Goal: Information Seeking & Learning: Compare options

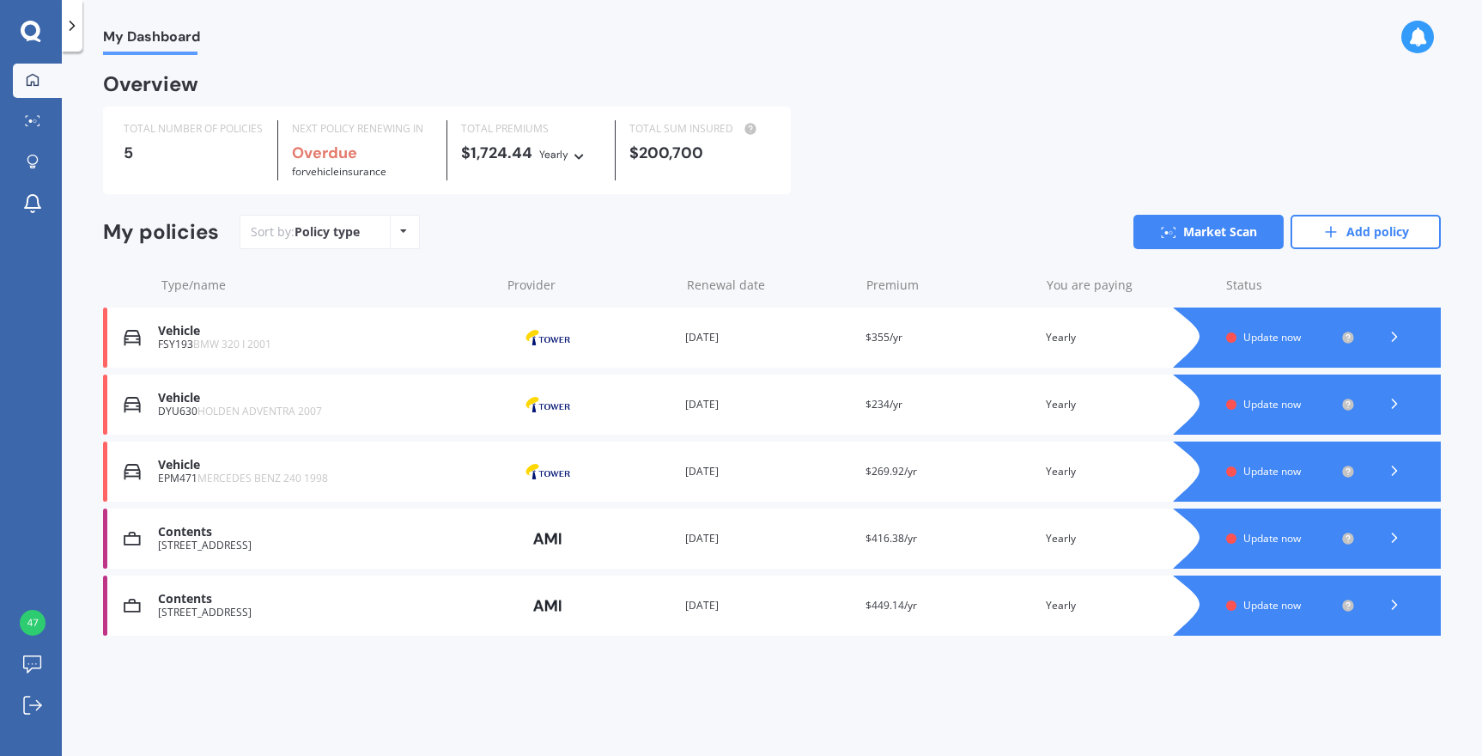
click at [1394, 334] on icon at bounding box center [1394, 336] width 17 height 17
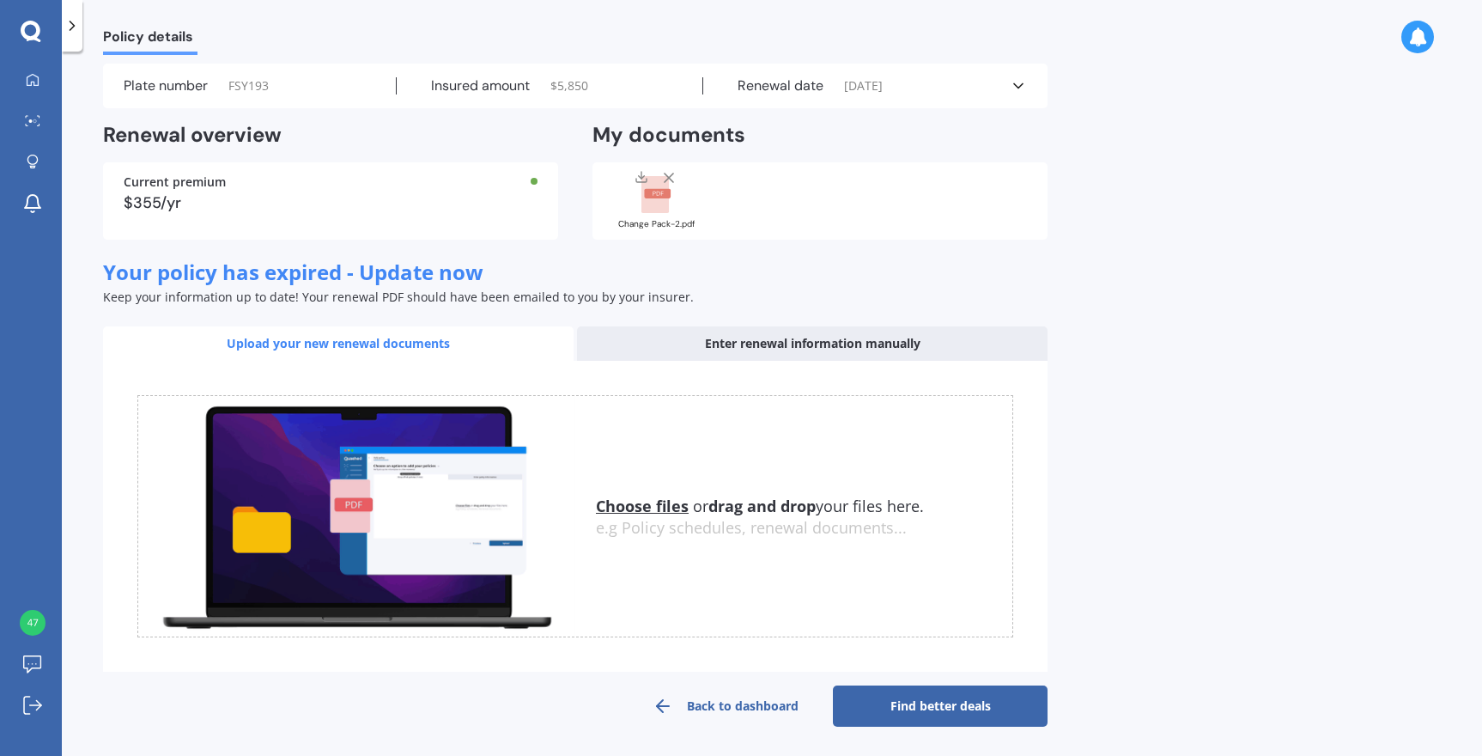
click at [950, 700] on link "Find better deals" at bounding box center [940, 705] width 215 height 41
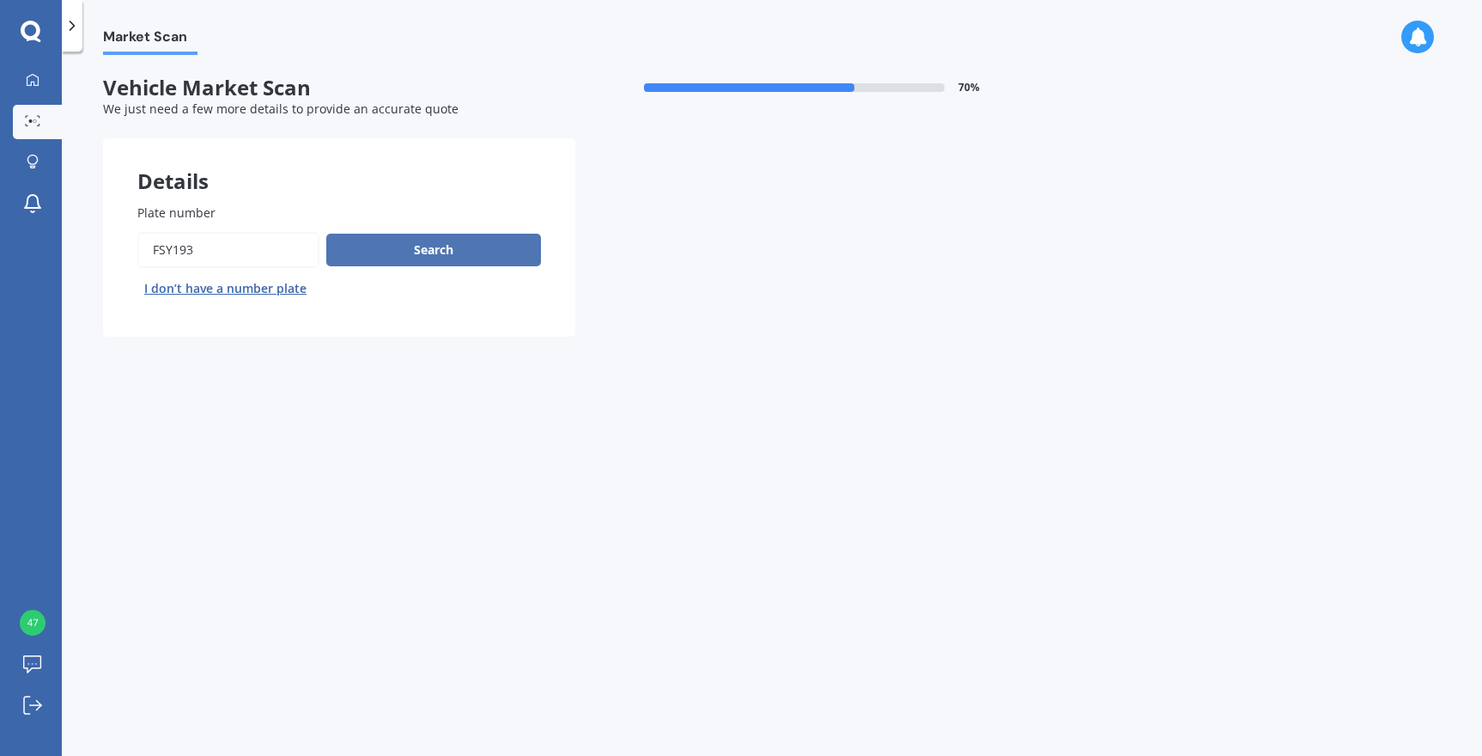
click at [426, 254] on button "Search" at bounding box center [433, 250] width 215 height 33
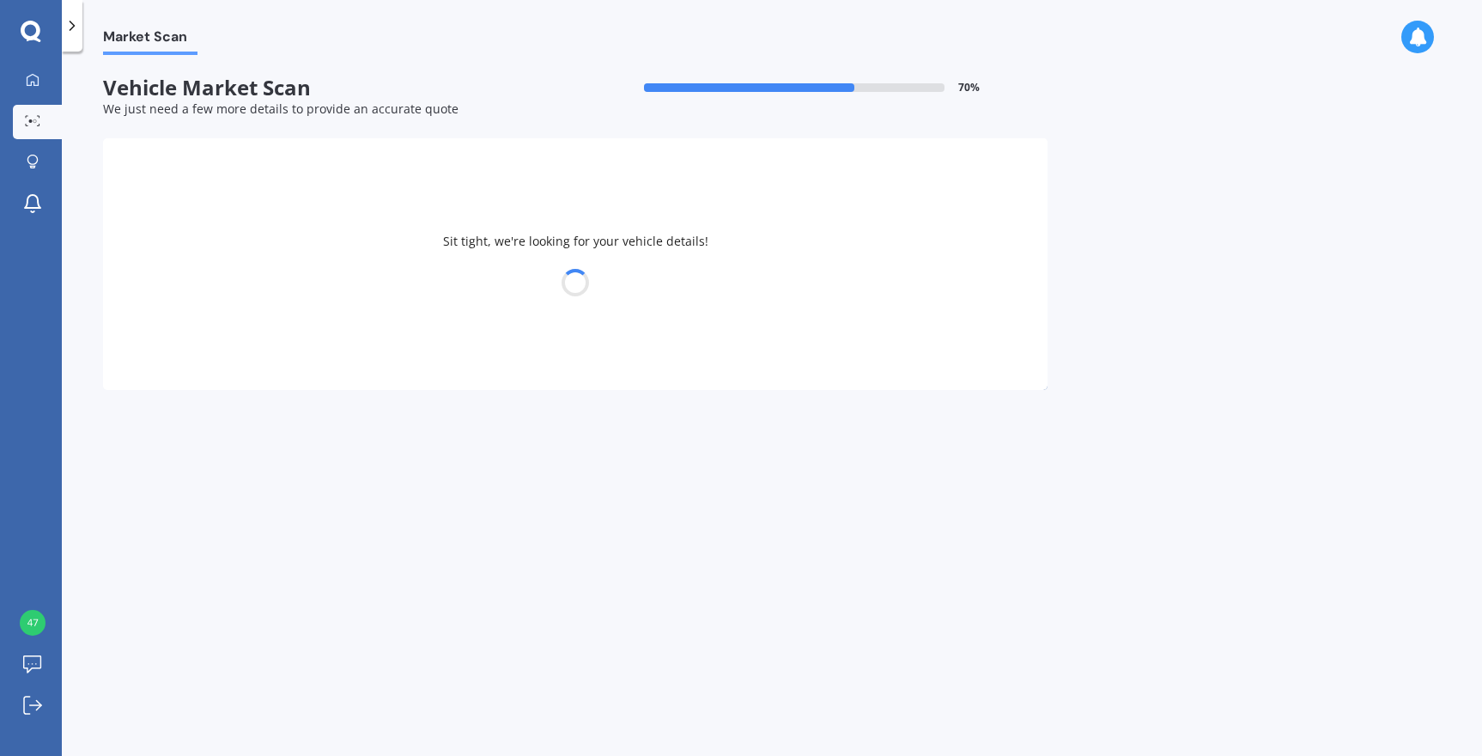
select select "BMW"
select select "07"
select select "08"
select select "1966"
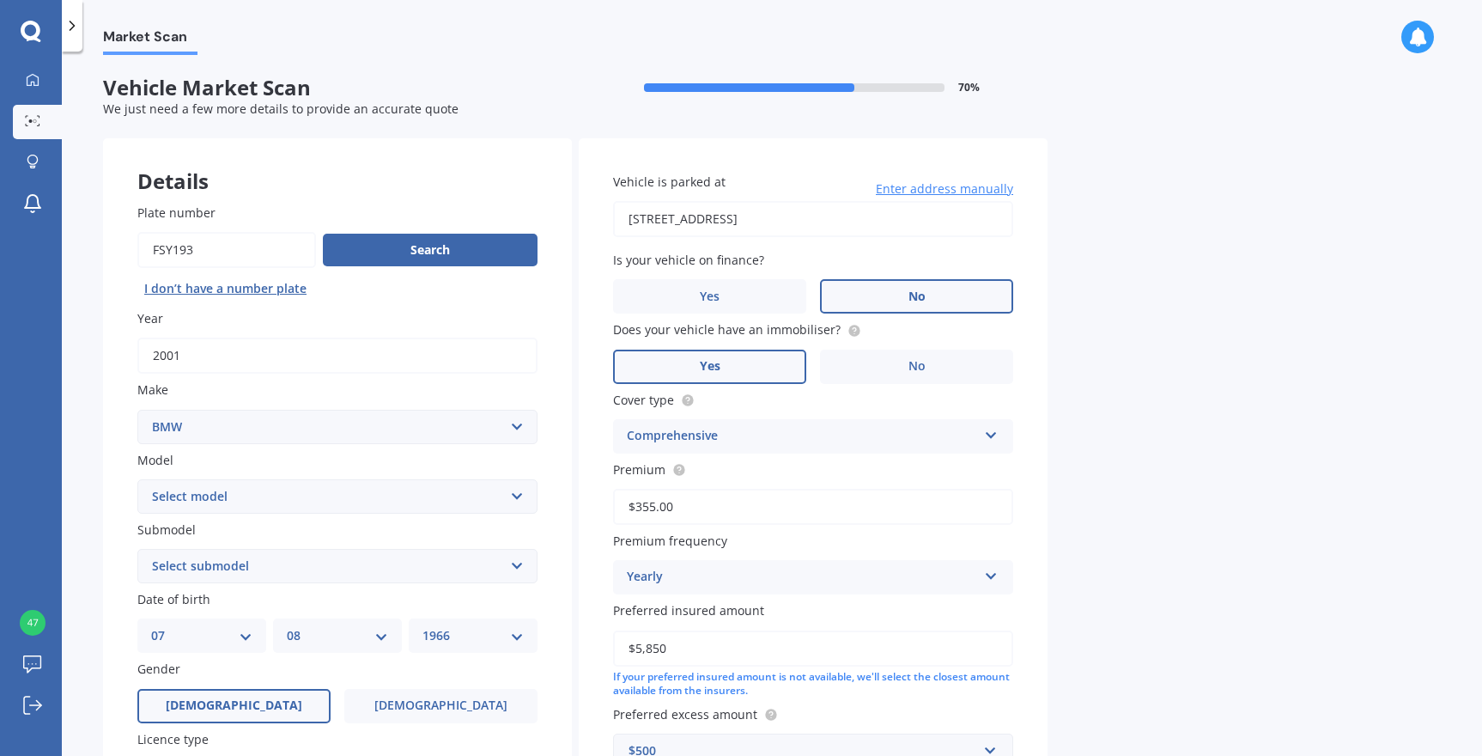
click at [944, 293] on label "No" at bounding box center [916, 296] width 193 height 34
click at [0, 0] on input "No" at bounding box center [0, 0] width 0 height 0
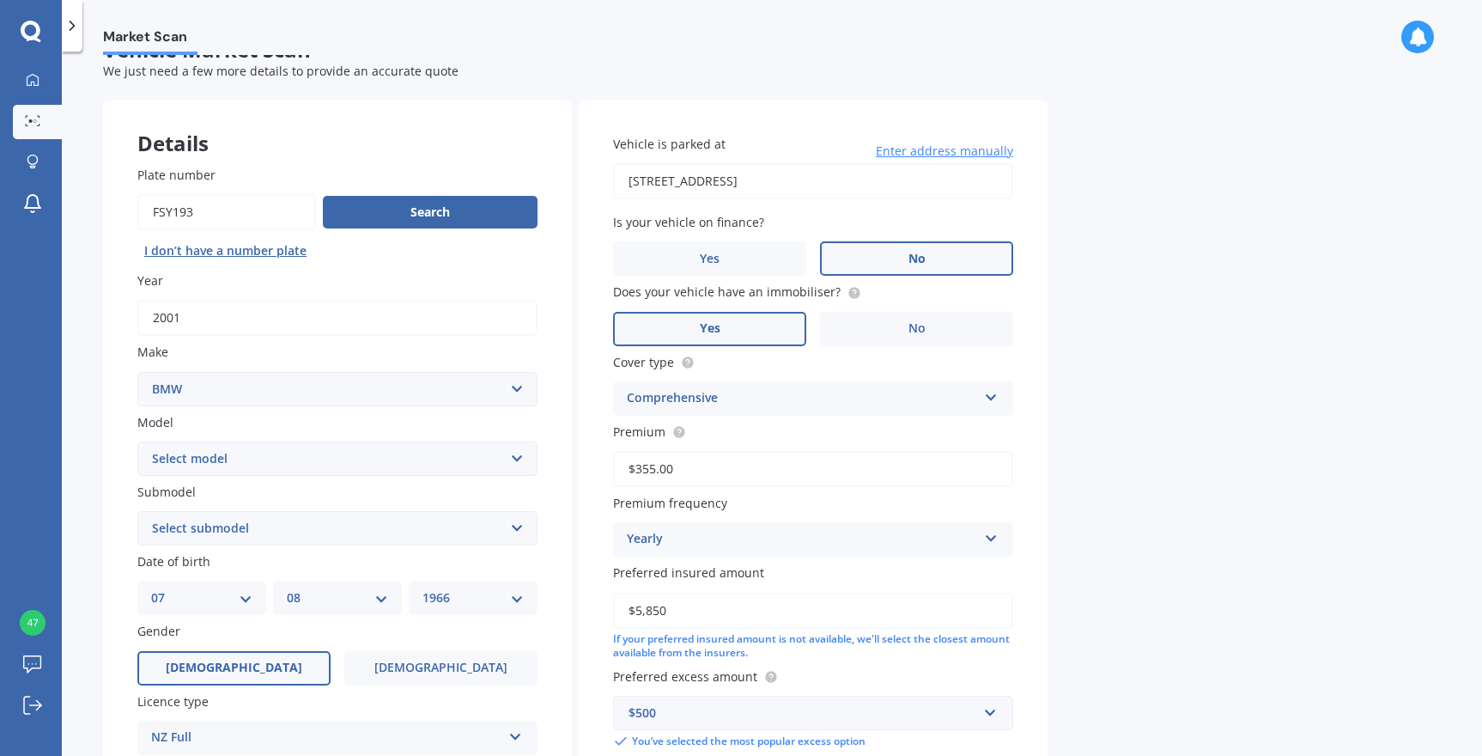
scroll to position [46, 0]
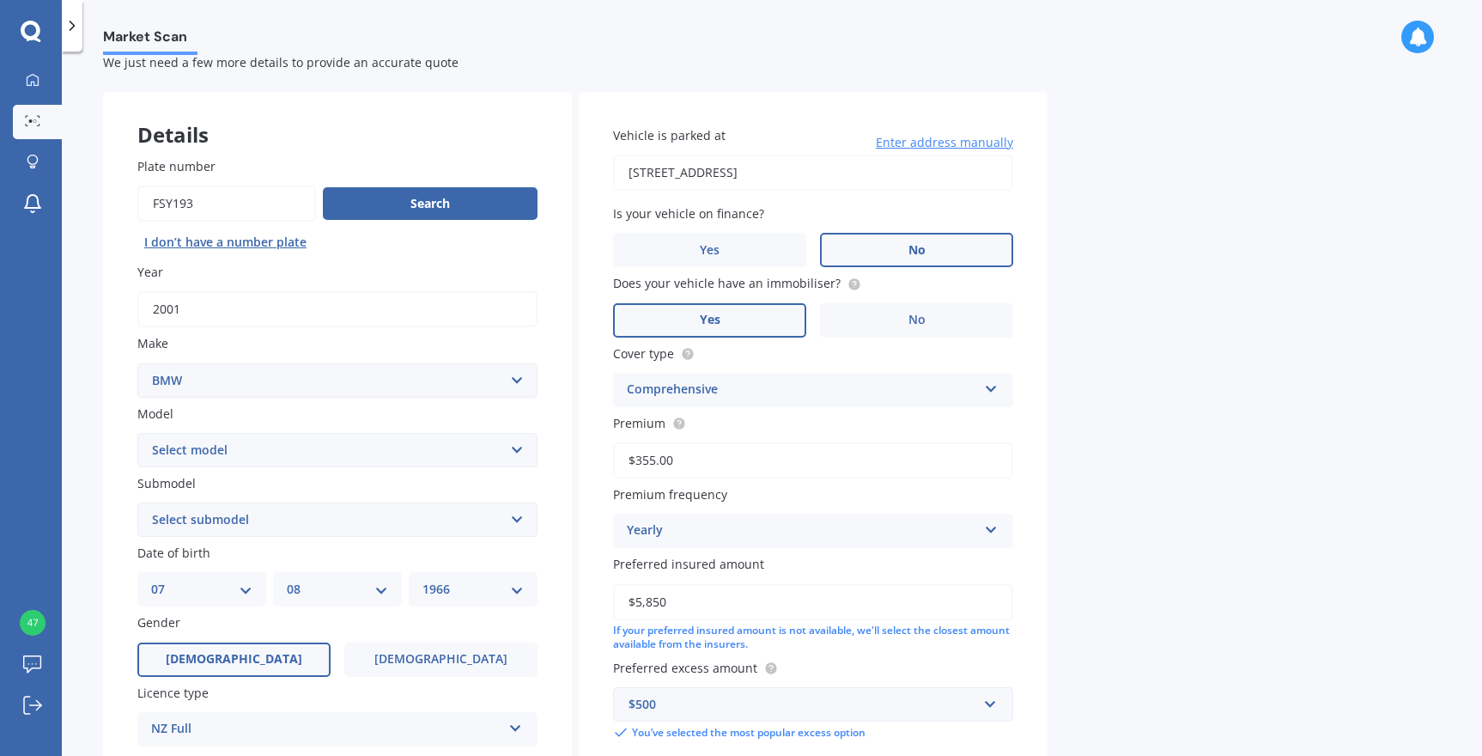
select select "320 I"
select select "GT TURBO 5 DR LIFTBACK"
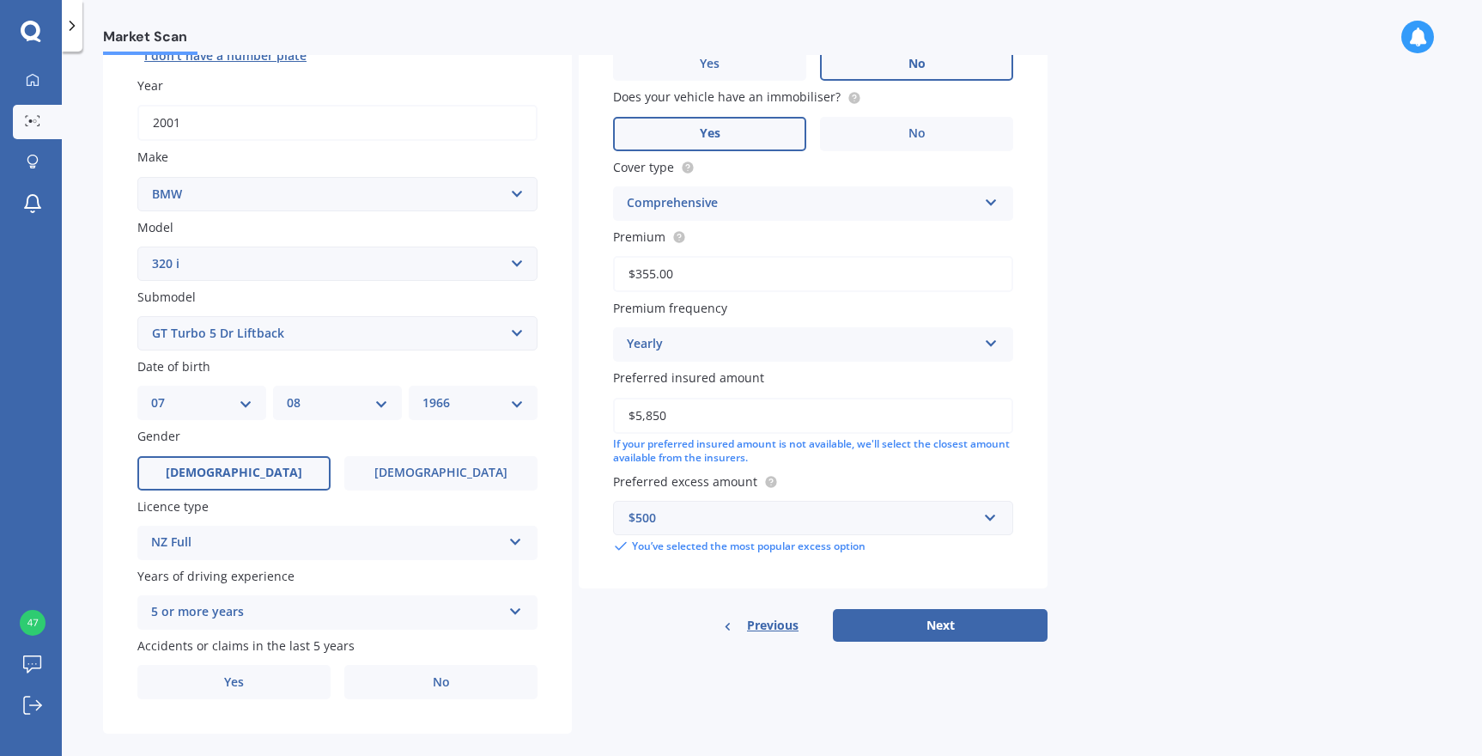
scroll to position [243, 0]
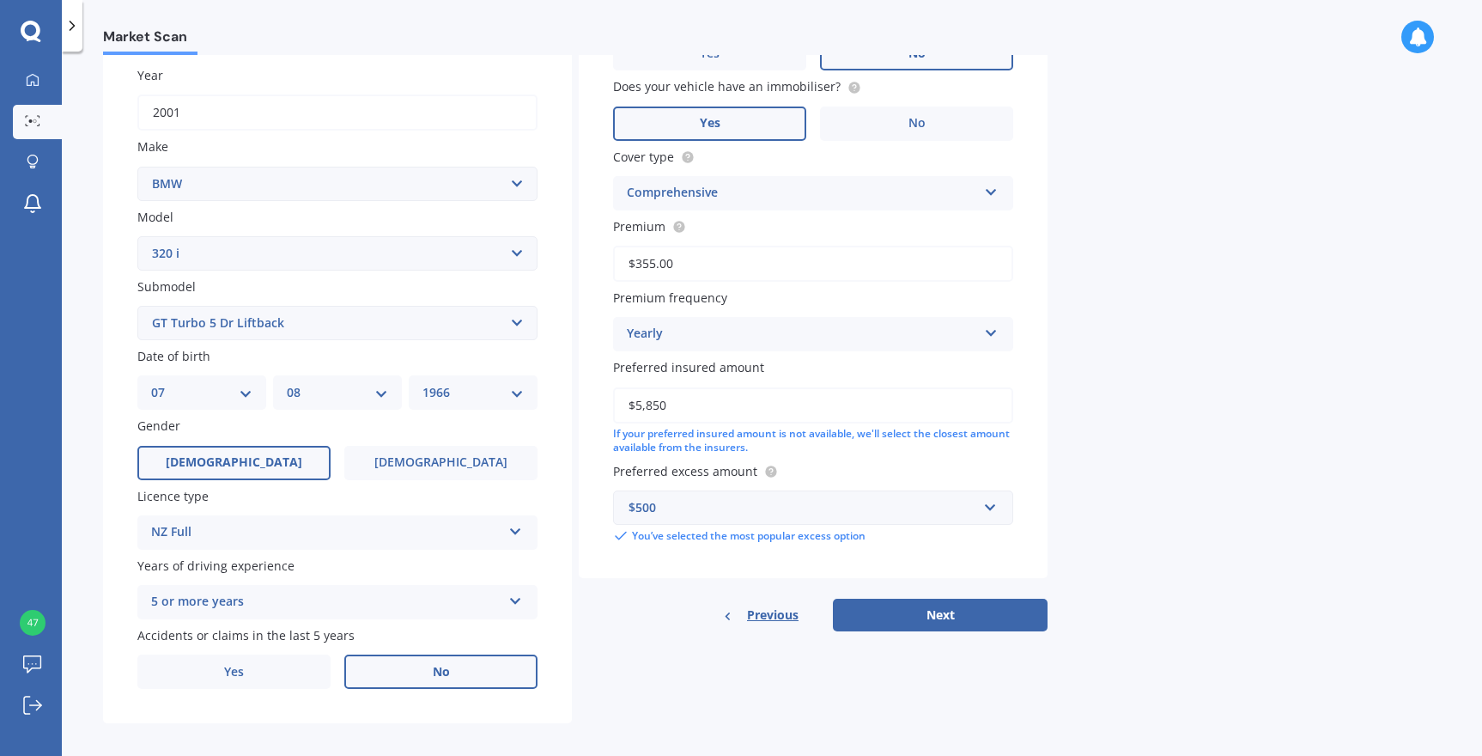
click at [441, 665] on span "No" at bounding box center [441, 672] width 17 height 15
click at [0, 0] on input "No" at bounding box center [0, 0] width 0 height 0
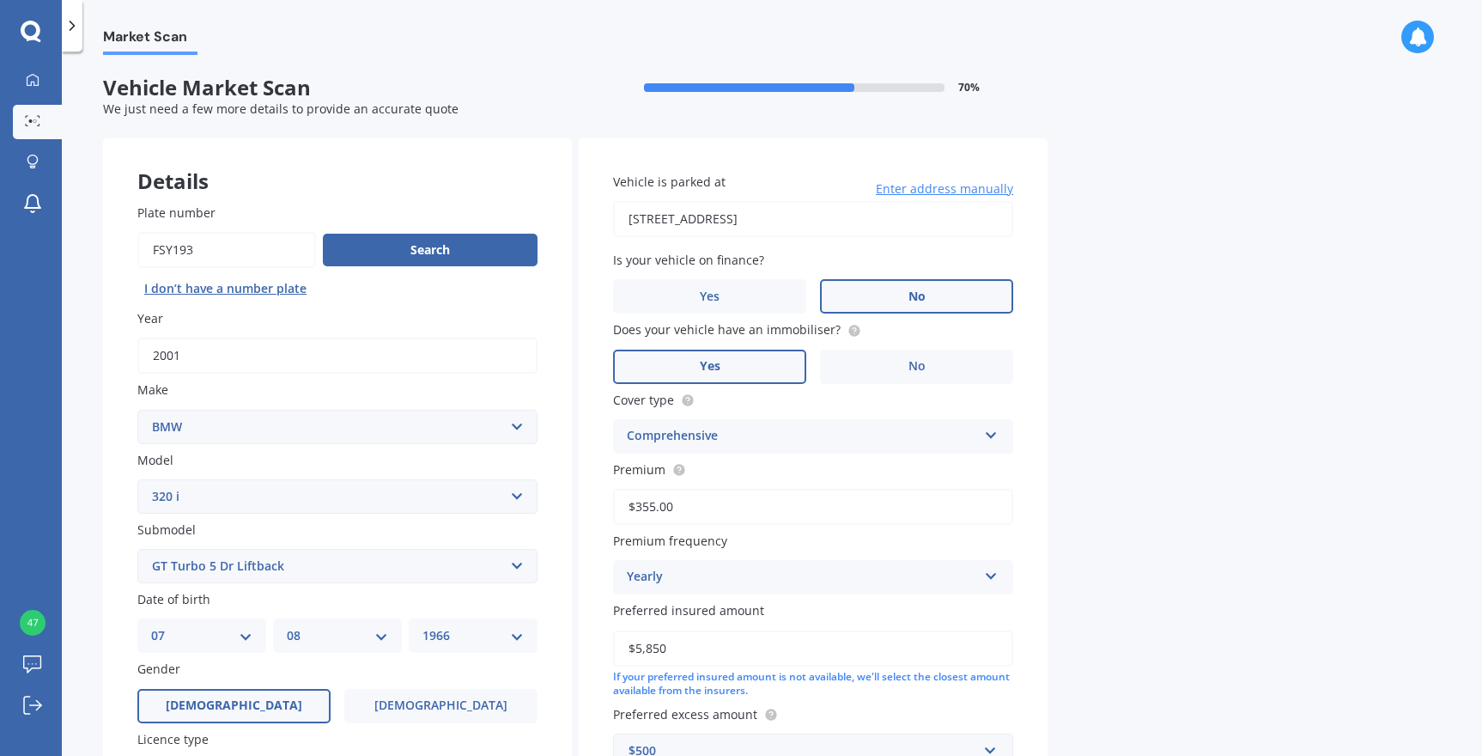
scroll to position [0, 0]
type input "21/80 Victoria Street, Wellington Central, Wellington 6011"
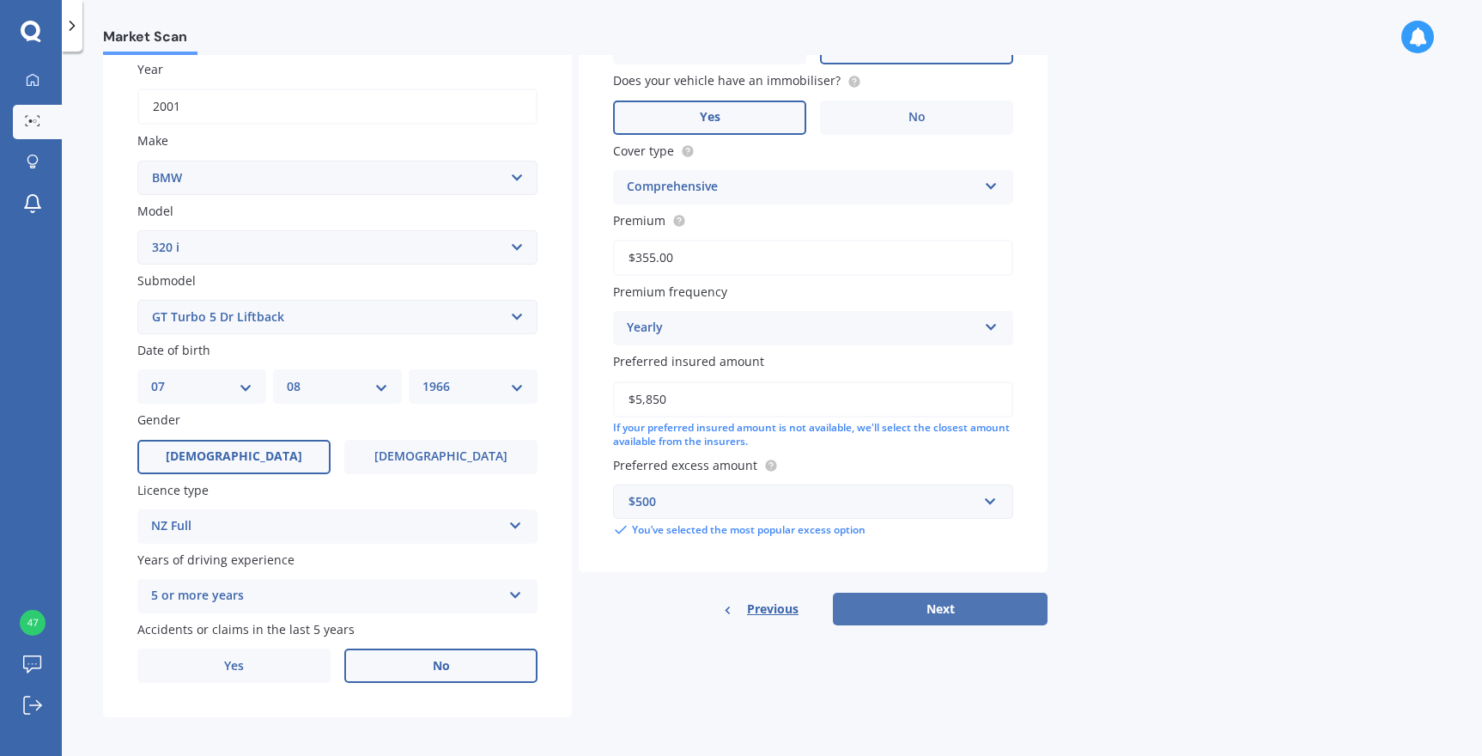
click at [931, 603] on button "Next" at bounding box center [940, 608] width 215 height 33
select select "07"
select select "08"
select select "1966"
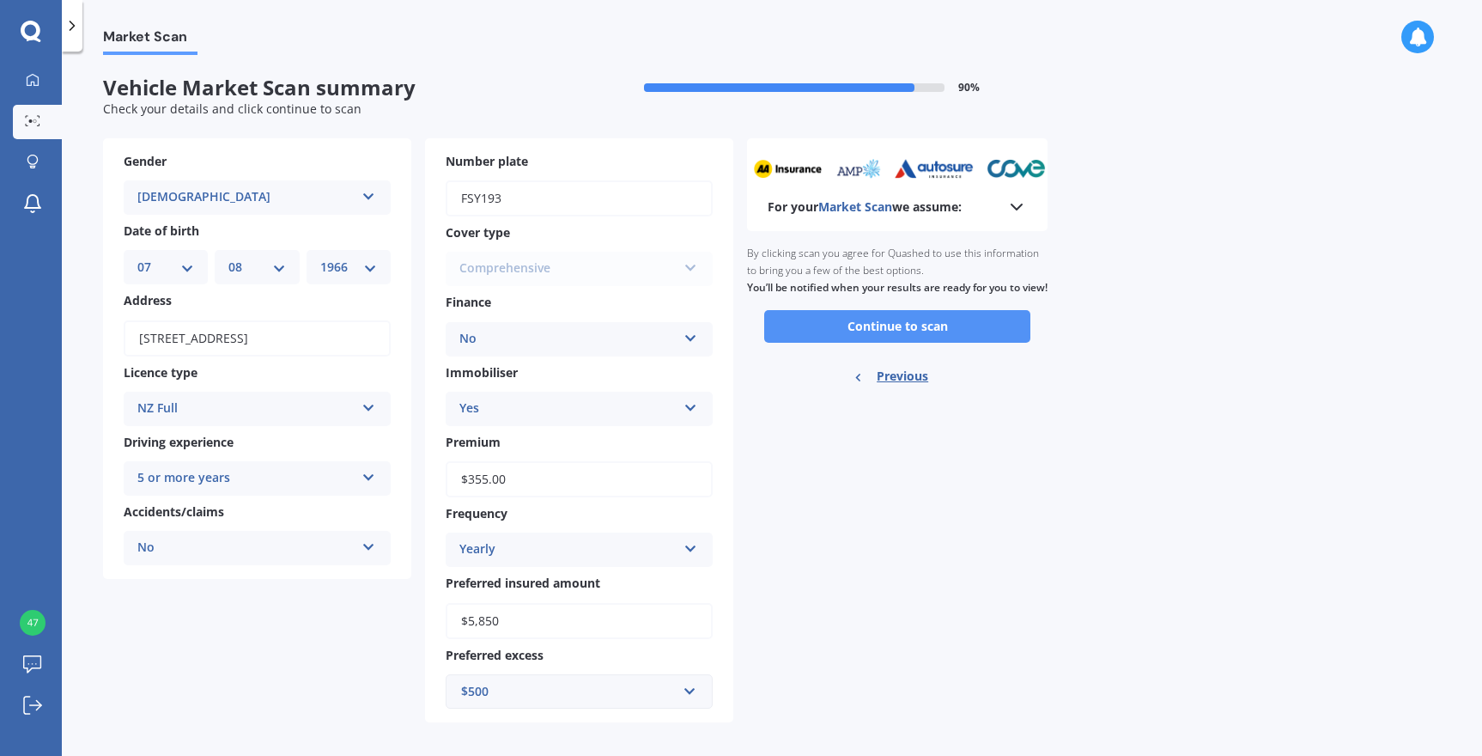
click at [902, 337] on button "Continue to scan" at bounding box center [897, 326] width 266 height 33
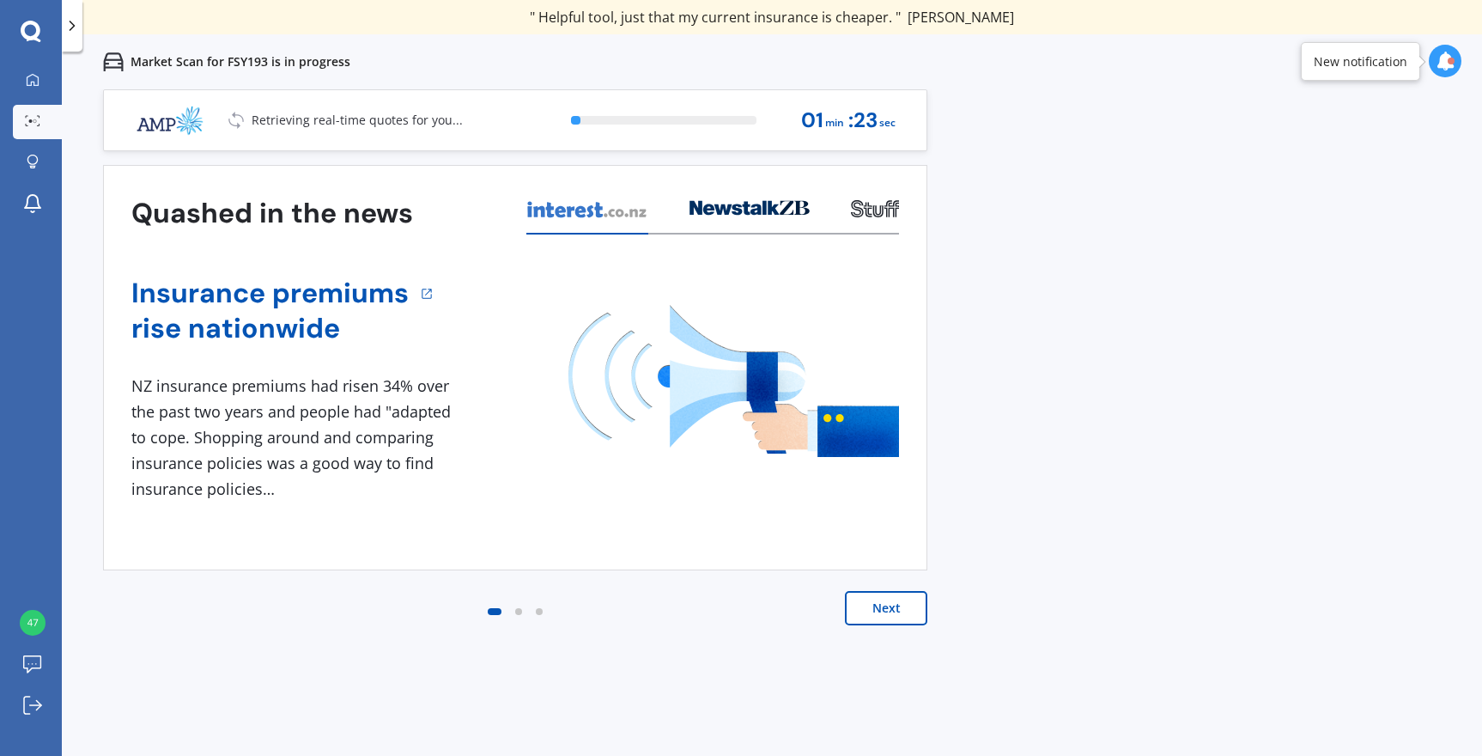
click at [885, 611] on button "Next" at bounding box center [886, 608] width 82 height 34
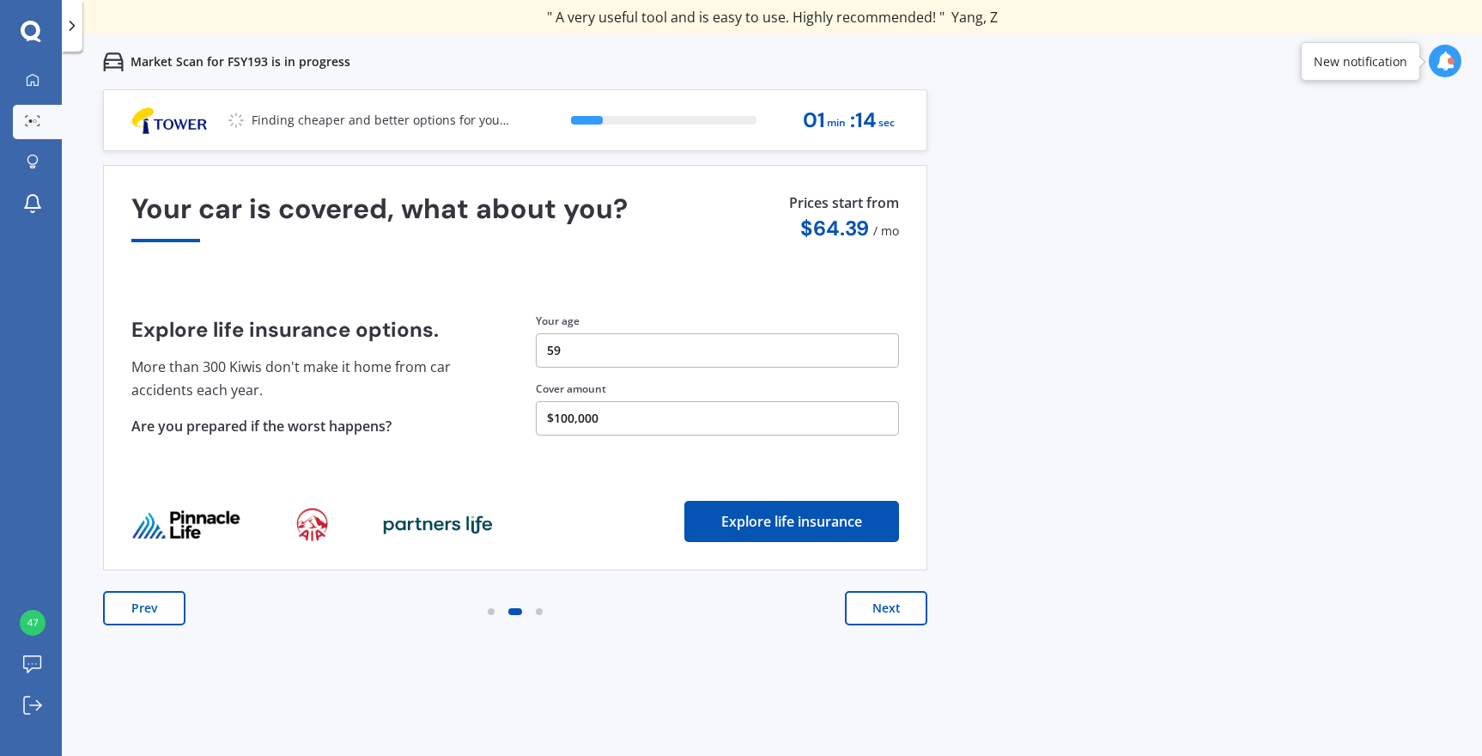
click at [885, 612] on button "Next" at bounding box center [886, 608] width 82 height 34
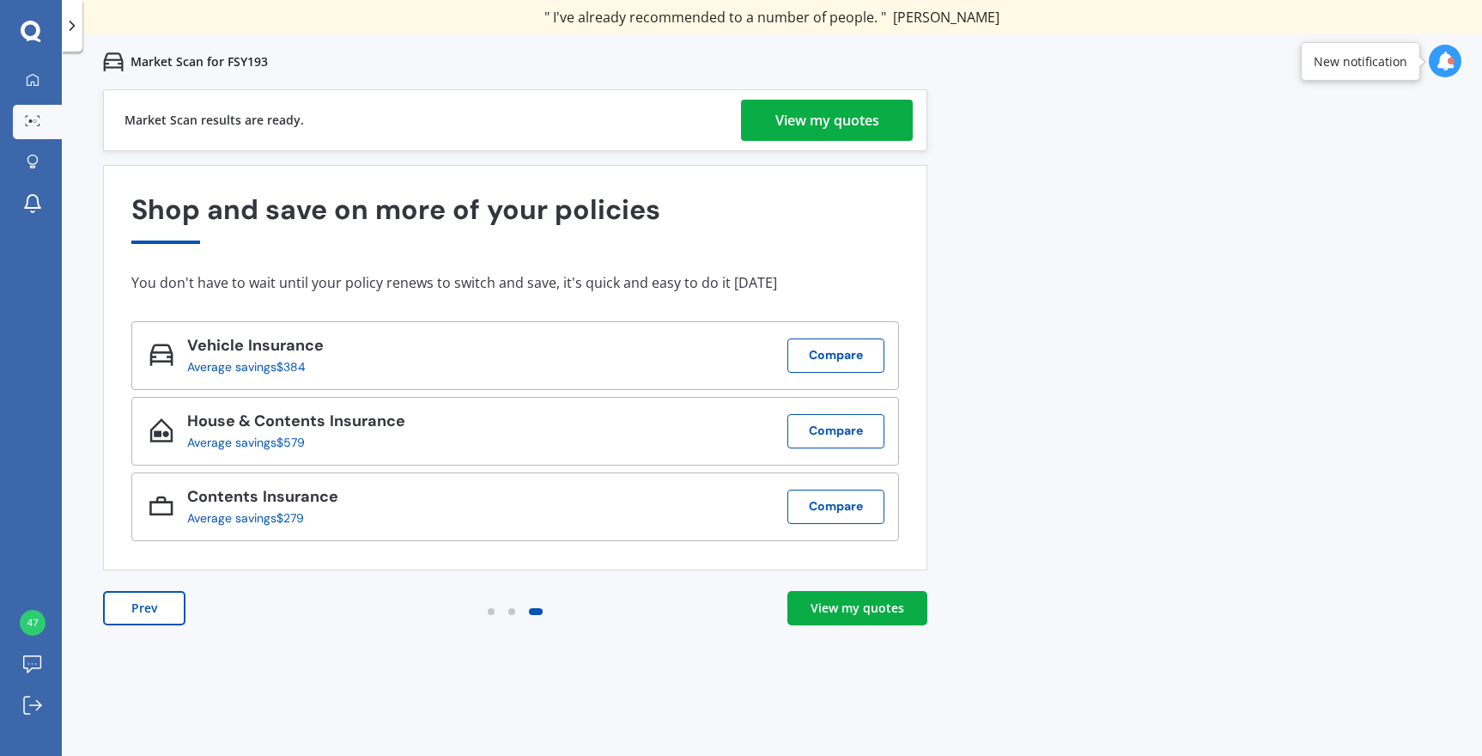
click at [822, 131] on div "View my quotes" at bounding box center [827, 120] width 104 height 41
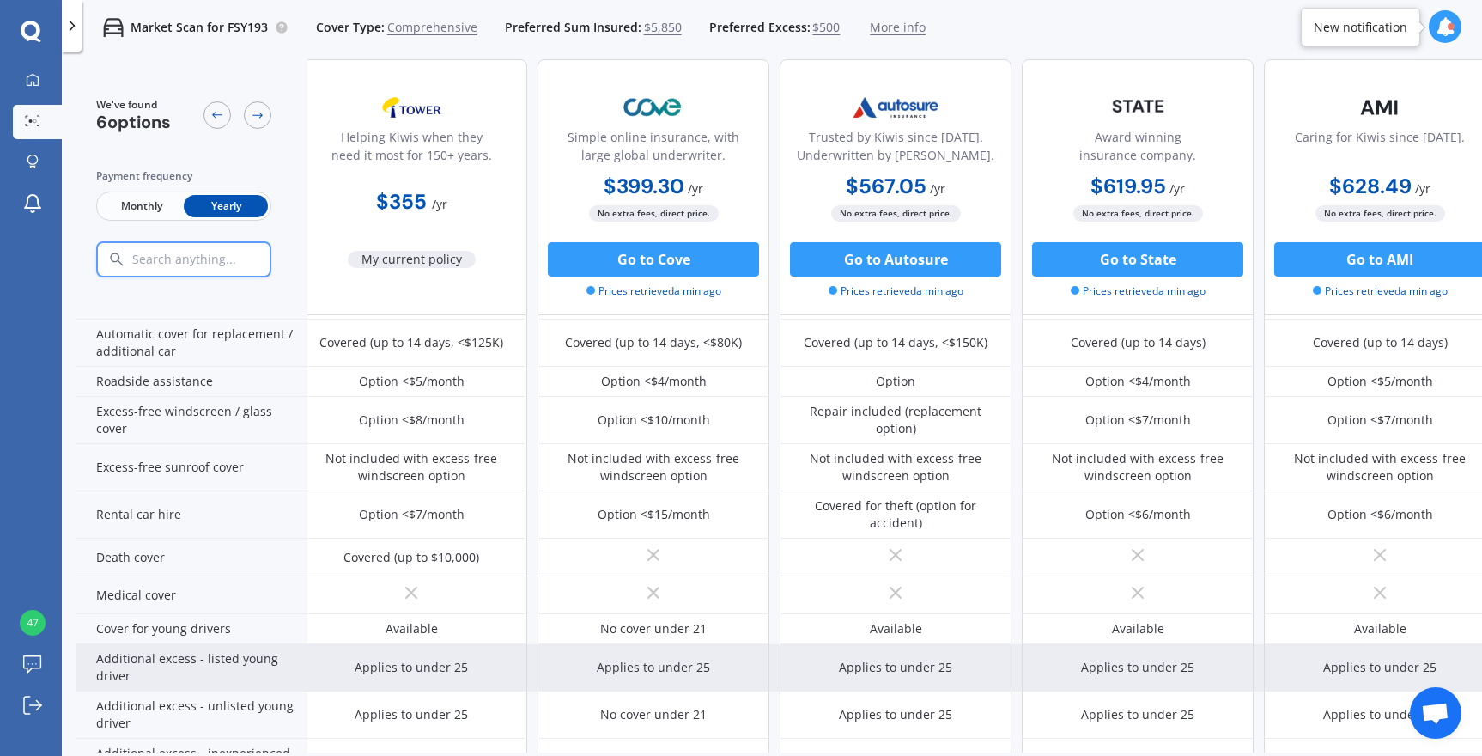
scroll to position [552, 15]
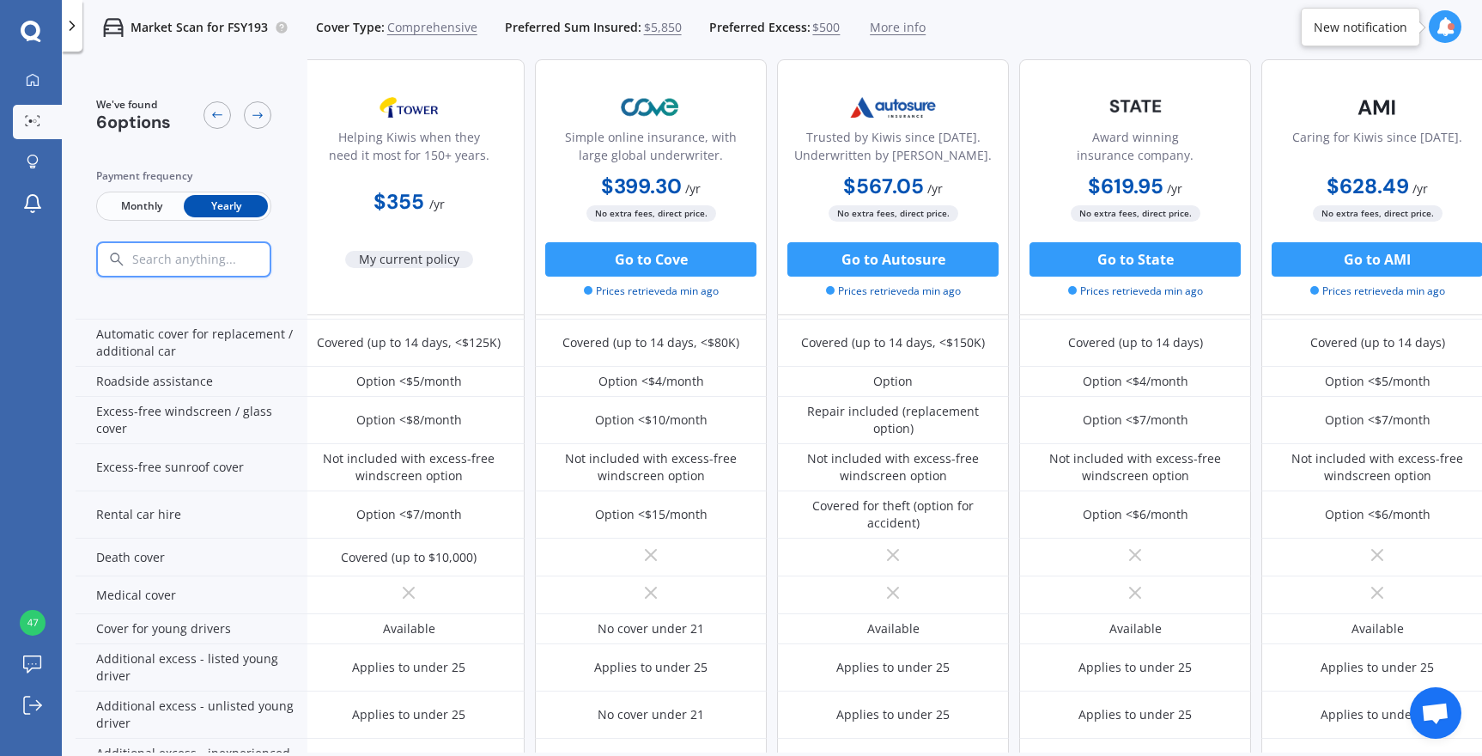
click at [1000, 28] on div "Market Scan for FSY193 Cover Type: Comprehensive Preferred Sum Insured: $5,850 …" at bounding box center [772, 27] width 1420 height 55
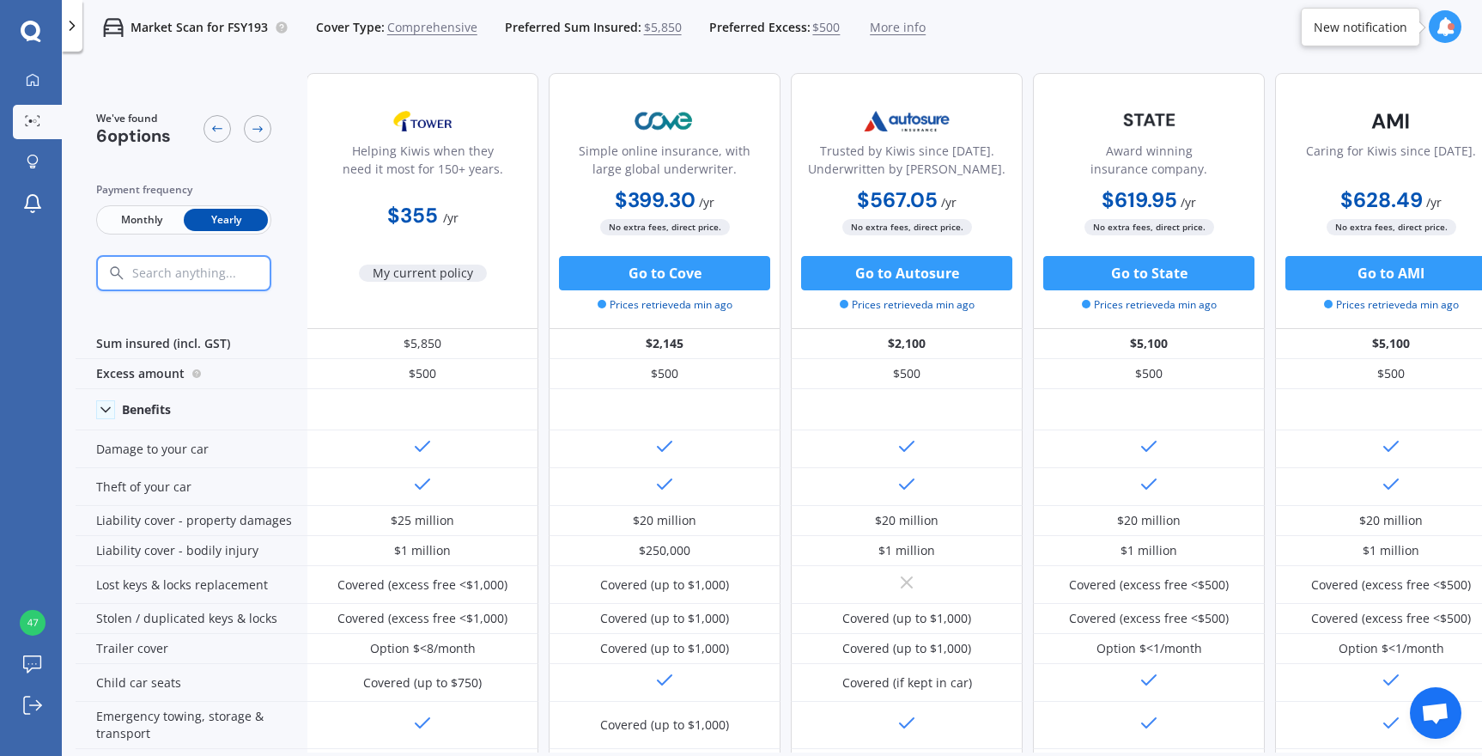
scroll to position [0, 0]
